Goal: Task Accomplishment & Management: Complete application form

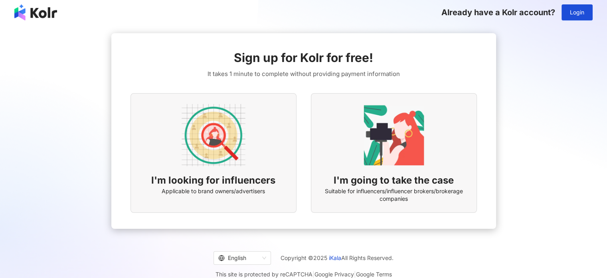
scroll to position [37, 0]
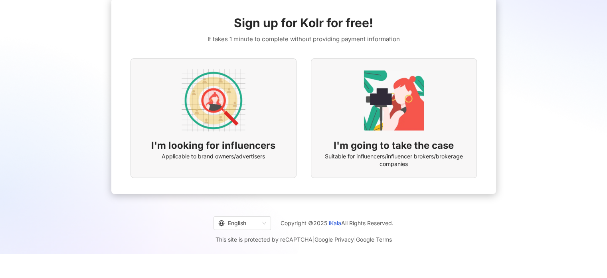
click at [222, 127] on img at bounding box center [214, 100] width 64 height 64
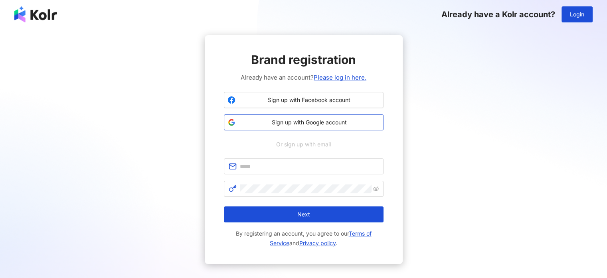
click at [289, 121] on span "Sign up with Google account" at bounding box center [309, 122] width 141 height 8
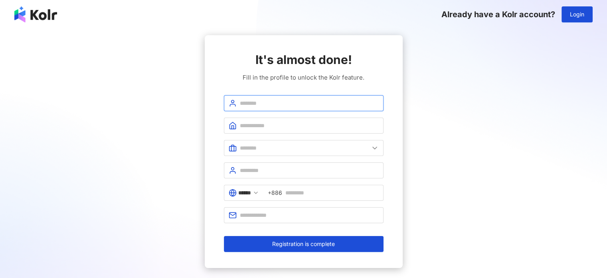
click at [270, 105] on input "text" at bounding box center [309, 103] width 139 height 9
type input "********"
click at [264, 120] on span at bounding box center [304, 125] width 160 height 16
click at [264, 124] on input "text" at bounding box center [309, 125] width 139 height 9
paste input "**********"
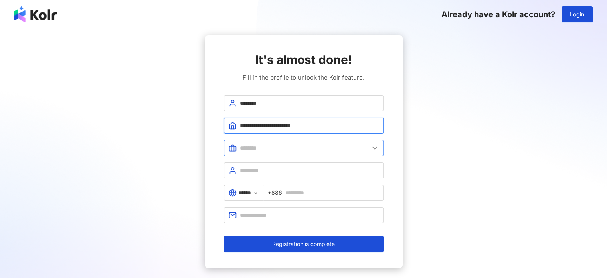
type input "**********"
click at [270, 149] on input "text" at bounding box center [304, 147] width 129 height 9
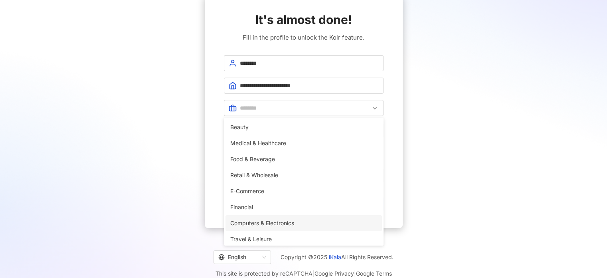
click at [276, 222] on span "Computers & Electronics" at bounding box center [303, 222] width 147 height 9
type input "**********"
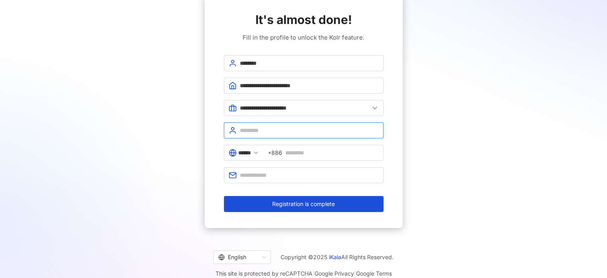
click at [250, 131] on input "text" at bounding box center [309, 130] width 139 height 9
type input "*"
type input "**********"
click at [251, 147] on span "******" at bounding box center [244, 153] width 40 height 16
click at [251, 151] on input "******" at bounding box center [244, 152] width 13 height 9
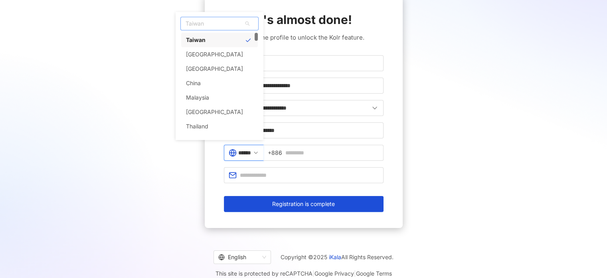
click at [212, 26] on span "Taiwan" at bounding box center [219, 23] width 77 height 13
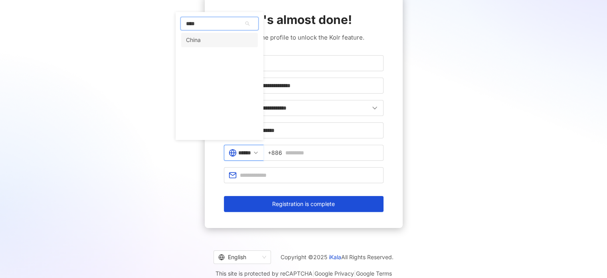
type input "*****"
click at [218, 38] on div "China" at bounding box center [219, 40] width 77 height 14
type input "*****"
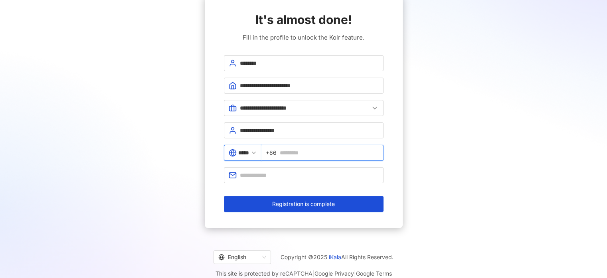
click at [295, 149] on input "text" at bounding box center [329, 152] width 99 height 9
click at [456, 140] on div "**********" at bounding box center [304, 111] width 588 height 232
drag, startPoint x: 296, startPoint y: 152, endPoint x: 284, endPoint y: 150, distance: 12.5
click at [284, 150] on input "**********" at bounding box center [329, 152] width 99 height 9
type input "**********"
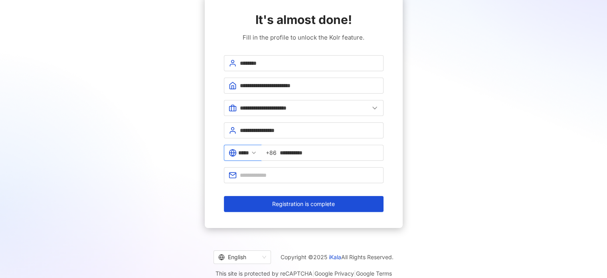
click at [434, 143] on div "**********" at bounding box center [304, 111] width 588 height 232
drag, startPoint x: 259, startPoint y: 174, endPoint x: 275, endPoint y: 172, distance: 16.5
click at [259, 174] on input "text" at bounding box center [309, 175] width 139 height 9
type input "**********"
drag, startPoint x: 176, startPoint y: 198, endPoint x: 208, endPoint y: 200, distance: 32.0
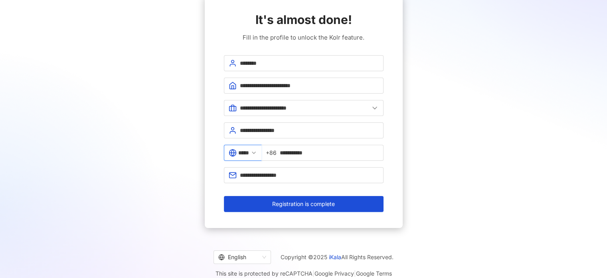
click at [176, 198] on div "**********" at bounding box center [304, 111] width 588 height 232
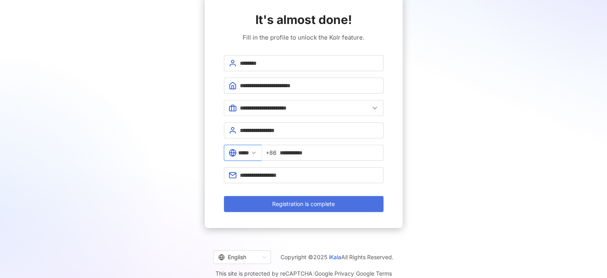
click at [294, 206] on button "Registration is complete" at bounding box center [304, 204] width 160 height 16
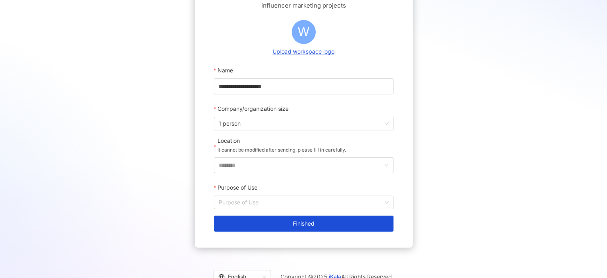
scroll to position [109, 0]
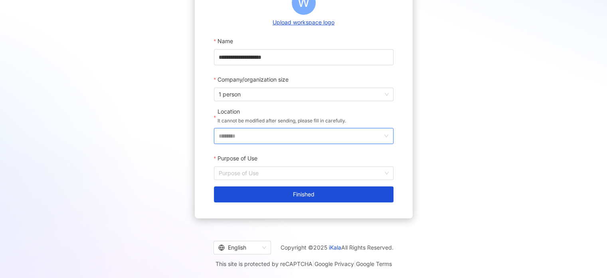
click at [274, 137] on input "********" at bounding box center [301, 135] width 164 height 15
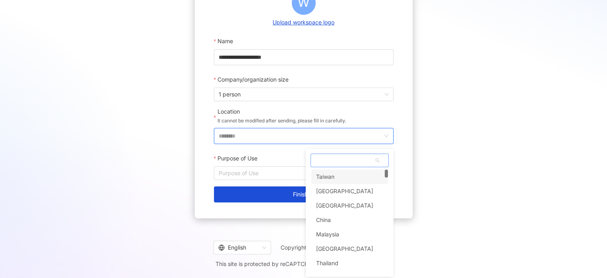
click at [353, 157] on span at bounding box center [349, 160] width 77 height 13
type input "*****"
click at [347, 180] on div "China" at bounding box center [349, 176] width 77 height 14
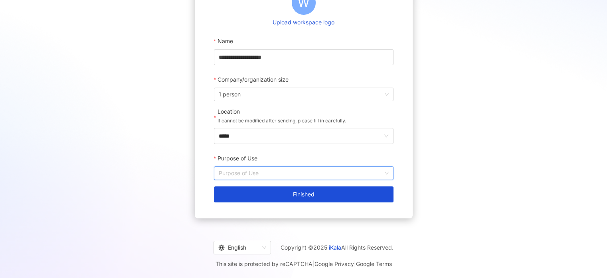
click at [331, 171] on input "Purpose of Use" at bounding box center [304, 173] width 170 height 13
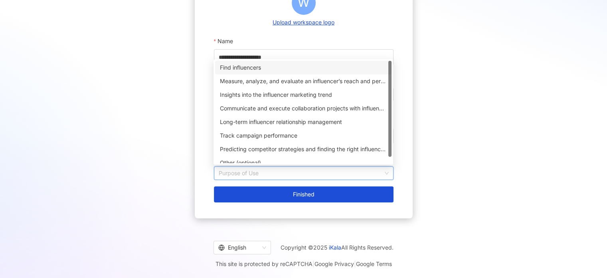
click at [255, 65] on div "Find influencers" at bounding box center [303, 67] width 167 height 9
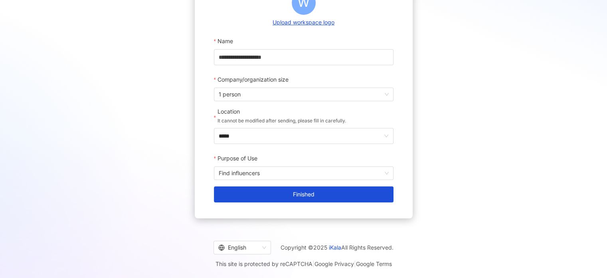
click at [157, 145] on div "**********" at bounding box center [304, 72] width 588 height 292
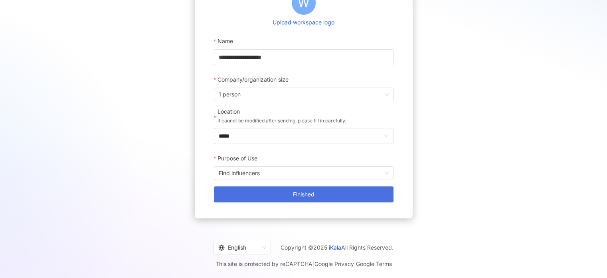
click at [272, 197] on button "Finished" at bounding box center [304, 194] width 180 height 16
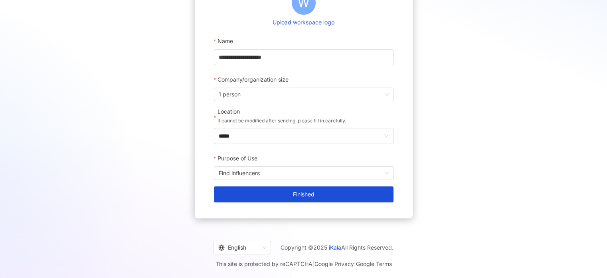
scroll to position [37, 0]
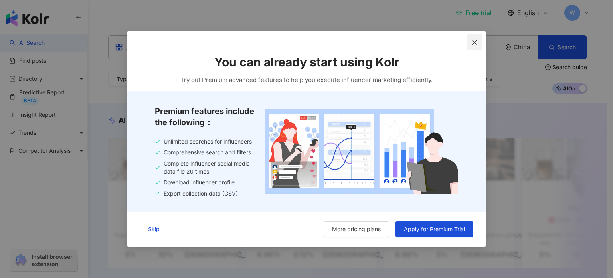
click at [474, 39] on icon "close" at bounding box center [475, 42] width 6 height 6
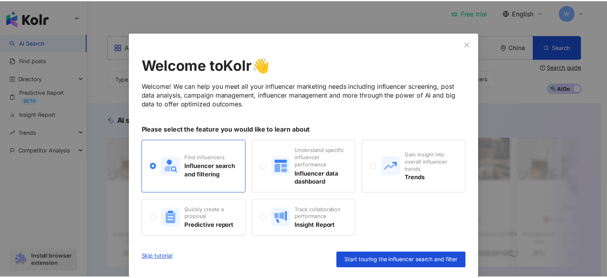
scroll to position [17, 0]
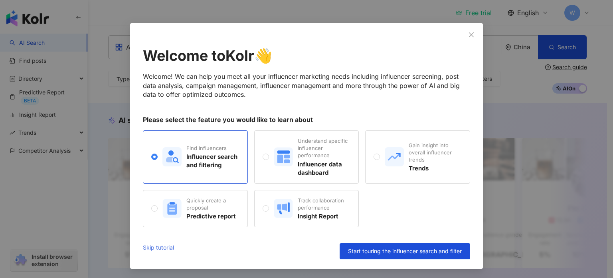
click at [164, 248] on link "Skip tutorial" at bounding box center [158, 251] width 31 height 16
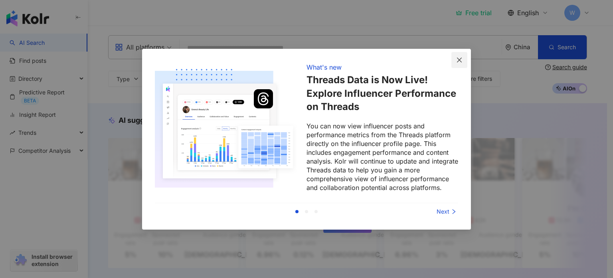
click at [462, 58] on icon "close" at bounding box center [459, 60] width 5 height 5
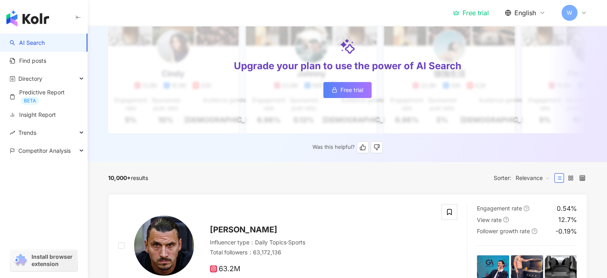
scroll to position [80, 0]
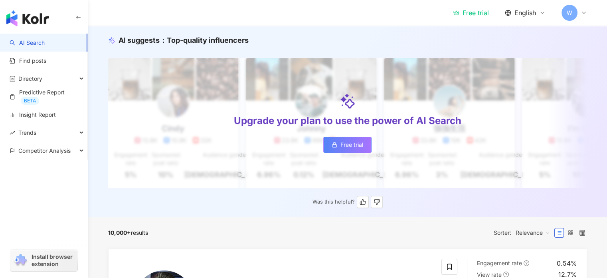
click at [351, 149] on link "Free trial" at bounding box center [347, 145] width 48 height 16
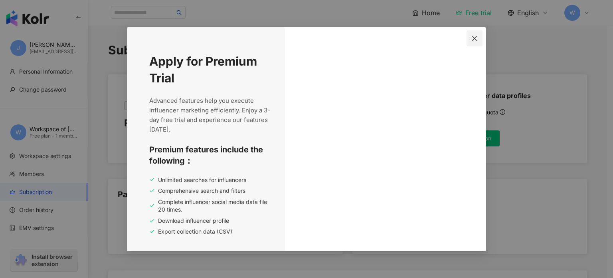
click at [476, 38] on icon "close" at bounding box center [474, 38] width 5 height 5
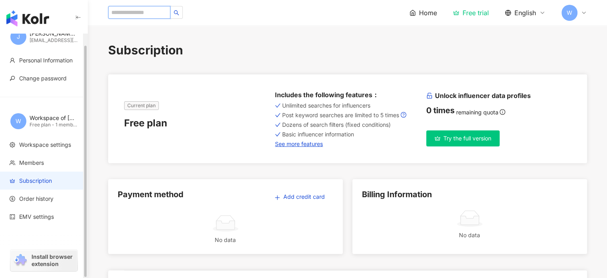
click at [139, 14] on input "search" at bounding box center [139, 12] width 62 height 13
click at [259, 12] on div "Home Free trial English W" at bounding box center [347, 13] width 479 height 26
click at [183, 7] on button "button" at bounding box center [176, 12] width 13 height 13
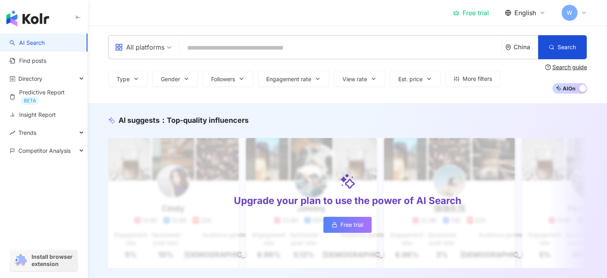
click at [272, 44] on input "search" at bounding box center [341, 47] width 316 height 15
click at [180, 44] on div "All platforms China Search" at bounding box center [347, 47] width 479 height 24
click at [169, 47] on span "All platforms" at bounding box center [143, 47] width 57 height 13
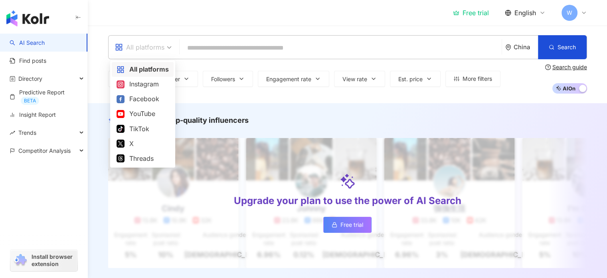
click at [168, 43] on span "All platforms" at bounding box center [143, 47] width 57 height 13
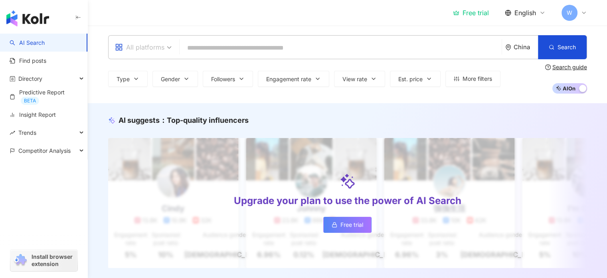
click at [150, 50] on div "All platforms" at bounding box center [140, 47] width 50 height 13
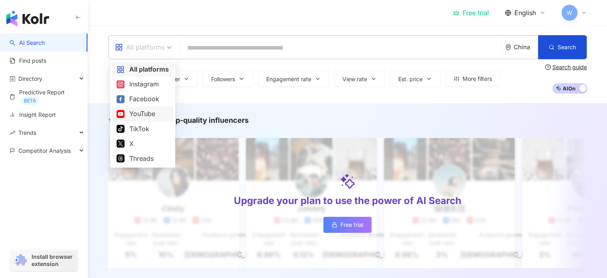
click at [140, 111] on div "YouTube" at bounding box center [143, 114] width 52 height 10
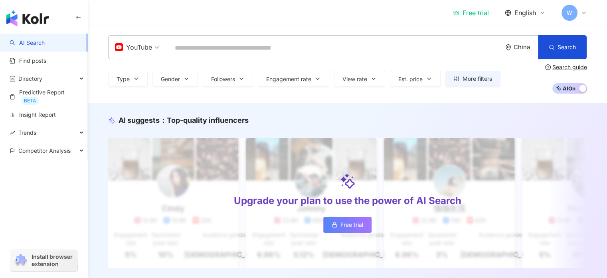
drag, startPoint x: 231, startPoint y: 48, endPoint x: 251, endPoint y: 48, distance: 20.0
click at [232, 48] on input "search" at bounding box center [335, 47] width 328 height 15
click at [281, 47] on input "search" at bounding box center [335, 47] width 328 height 15
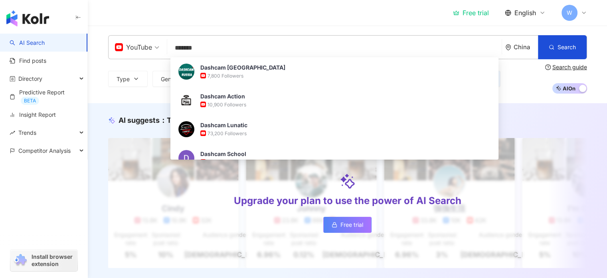
type input "*******"
click at [411, 16] on div "Free trial English W" at bounding box center [347, 13] width 479 height 26
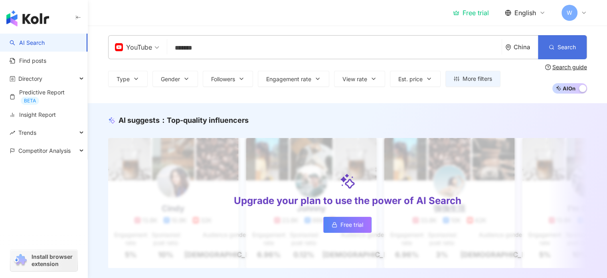
click at [575, 46] on span "Search" at bounding box center [567, 47] width 18 height 6
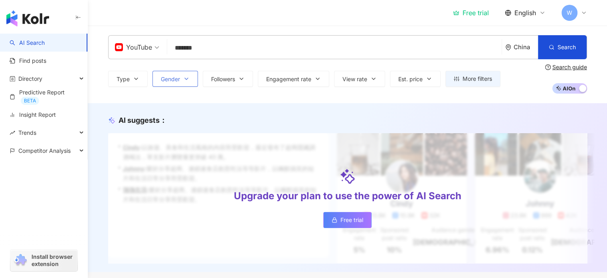
click at [179, 75] on button "Gender" at bounding box center [176, 79] width 46 height 16
click at [137, 83] on button "Type" at bounding box center [128, 79] width 40 height 16
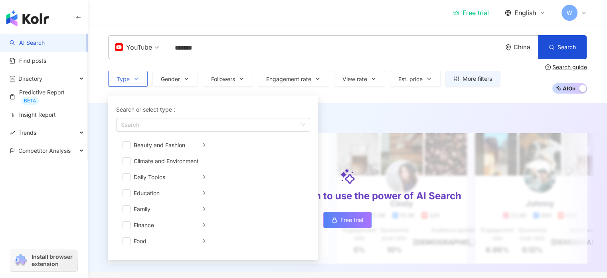
scroll to position [26, 0]
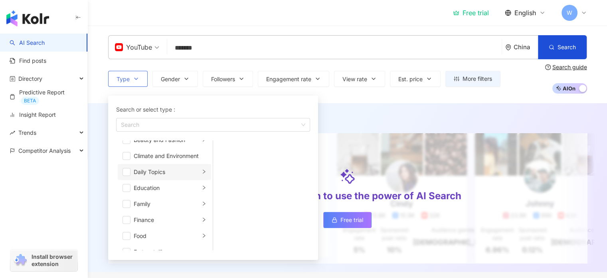
click at [177, 171] on div "Daily Topics" at bounding box center [167, 171] width 66 height 9
click at [174, 157] on div "Climate and Environment" at bounding box center [170, 155] width 73 height 9
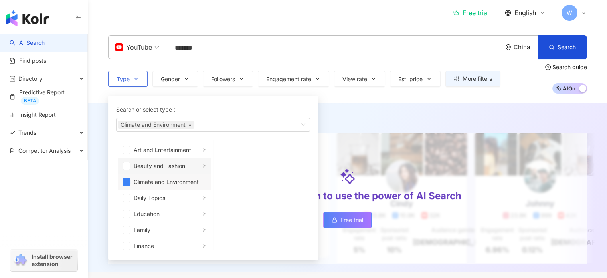
click at [166, 164] on div "Beauty and Fashion" at bounding box center [167, 165] width 66 height 9
click at [169, 148] on div "Art and Entertainment" at bounding box center [167, 149] width 66 height 9
click at [127, 180] on span "button" at bounding box center [127, 182] width 8 height 8
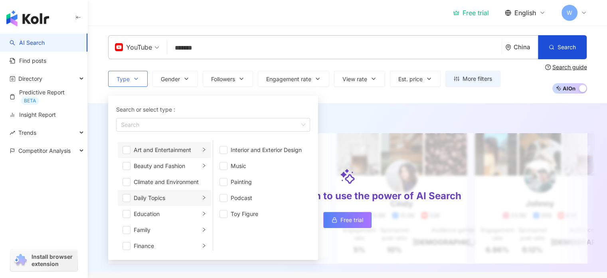
click at [145, 193] on div "Daily Topics" at bounding box center [167, 197] width 66 height 9
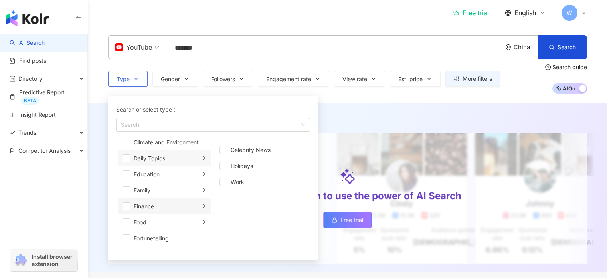
scroll to position [40, 0]
click at [155, 175] on div "Education" at bounding box center [167, 173] width 66 height 9
click at [156, 187] on div "Family" at bounding box center [167, 189] width 66 height 9
click at [155, 203] on div "Finance" at bounding box center [167, 205] width 66 height 9
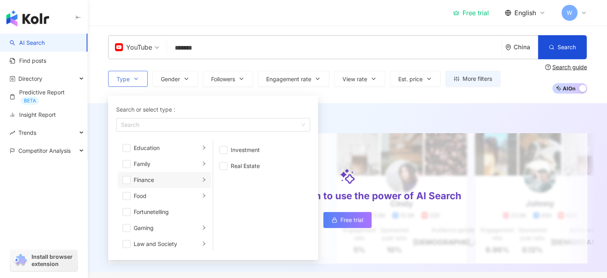
scroll to position [80, 0]
click at [155, 182] on div "Food" at bounding box center [167, 181] width 66 height 9
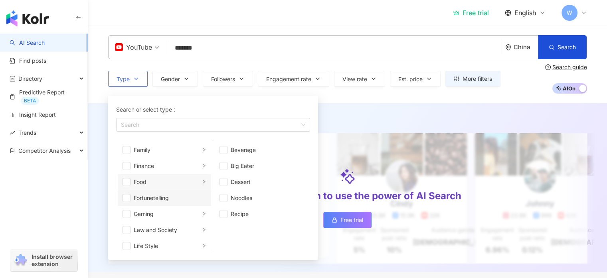
click at [157, 194] on div "Fortunetelling" at bounding box center [170, 197] width 73 height 9
click at [157, 207] on li "Gaming" at bounding box center [164, 214] width 93 height 16
click at [129, 195] on span "button" at bounding box center [127, 198] width 8 height 8
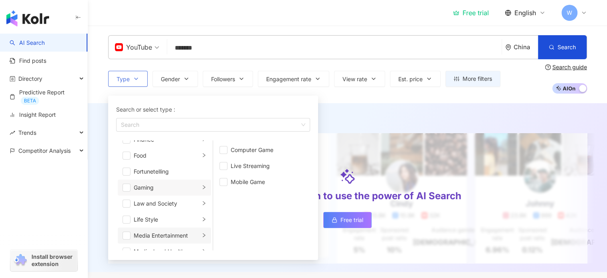
scroll to position [120, 0]
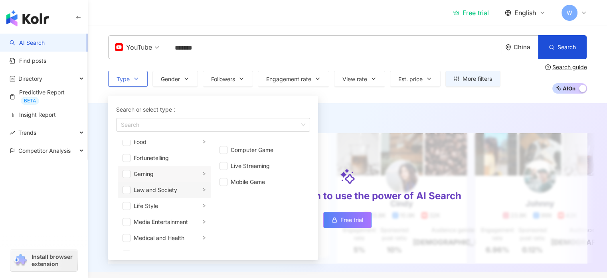
click at [162, 192] on div "Law and Society" at bounding box center [167, 189] width 66 height 9
click at [160, 206] on div "Life Style" at bounding box center [167, 205] width 66 height 9
click at [159, 220] on div "Media Entertainment" at bounding box center [167, 221] width 66 height 9
click at [157, 208] on div "Life Style" at bounding box center [167, 205] width 66 height 9
click at [165, 220] on div "Media Entertainment" at bounding box center [167, 221] width 66 height 9
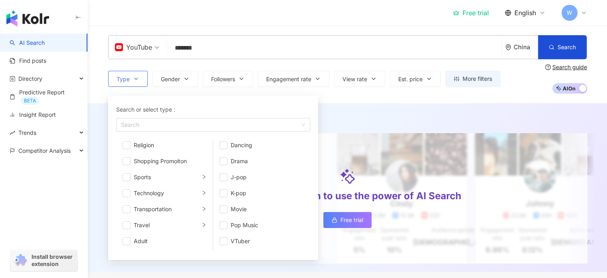
scroll to position [276, 0]
click at [170, 189] on div "Technology" at bounding box center [167, 192] width 66 height 9
click at [123, 192] on span "button" at bounding box center [127, 193] width 8 height 8
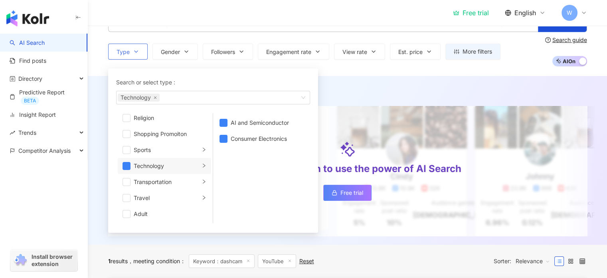
scroll to position [40, 0]
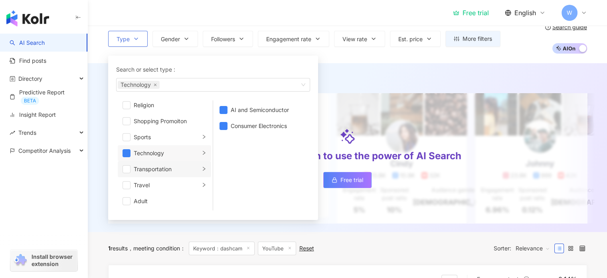
click at [169, 169] on div "Transportation" at bounding box center [167, 169] width 66 height 9
click at [225, 109] on span "button" at bounding box center [224, 110] width 8 height 8
click at [161, 181] on div "Travel" at bounding box center [167, 184] width 66 height 9
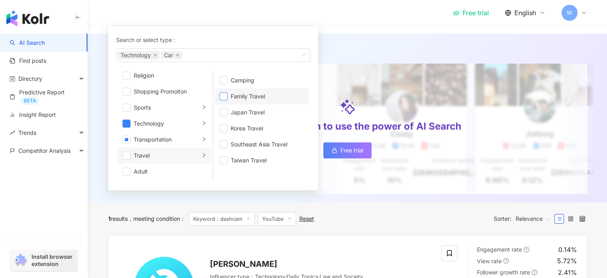
scroll to position [0, 0]
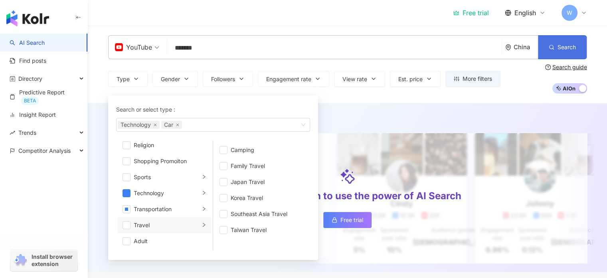
click at [571, 50] on span "Search" at bounding box center [567, 47] width 18 height 6
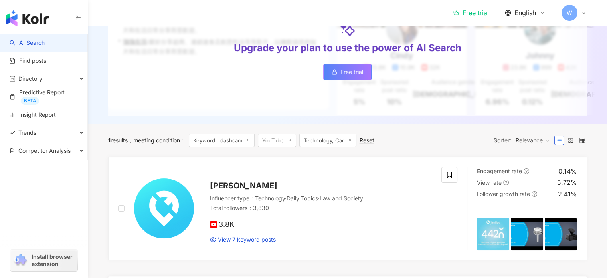
scroll to position [91, 0]
